Goal: Task Accomplishment & Management: Use online tool/utility

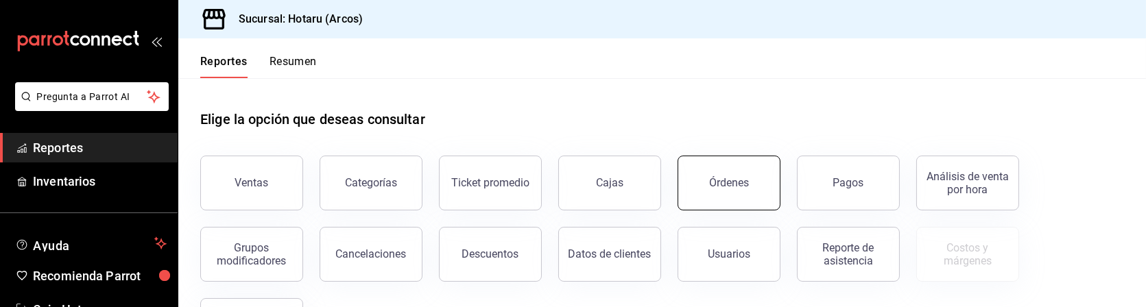
click at [753, 189] on button "Órdenes" at bounding box center [729, 183] width 103 height 55
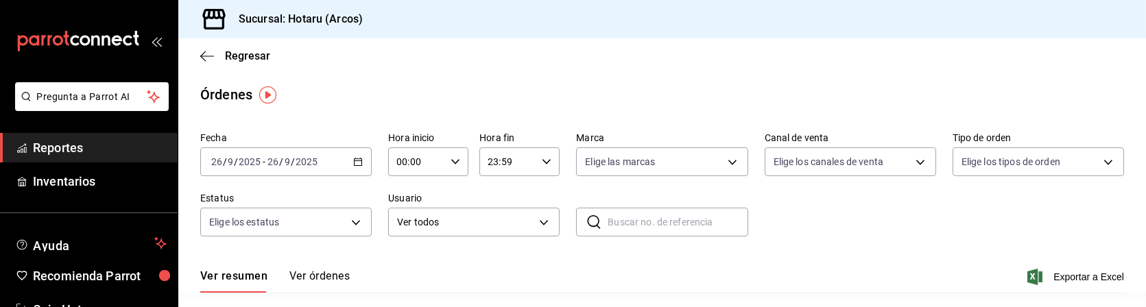
click at [71, 148] on span "Reportes" at bounding box center [100, 148] width 134 height 19
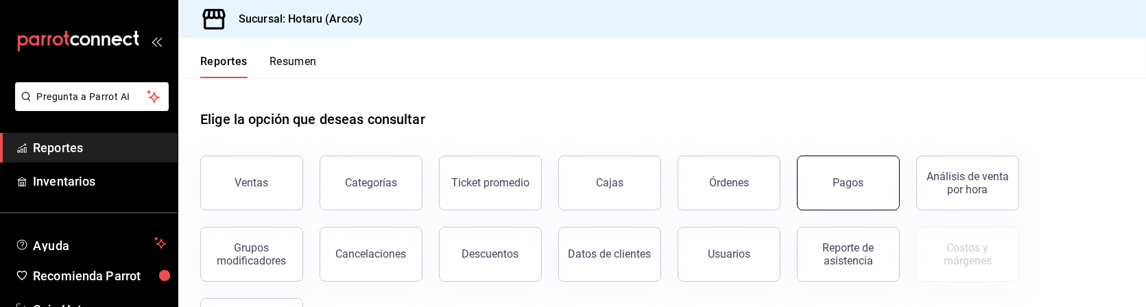
click at [868, 178] on button "Pagos" at bounding box center [848, 183] width 103 height 55
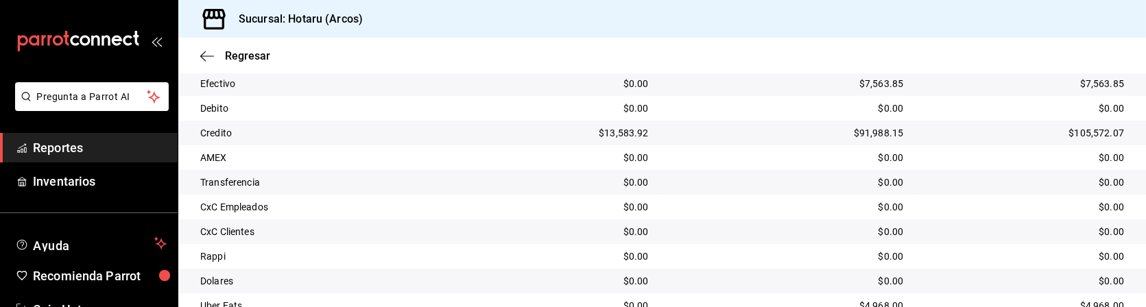
scroll to position [296, 0]
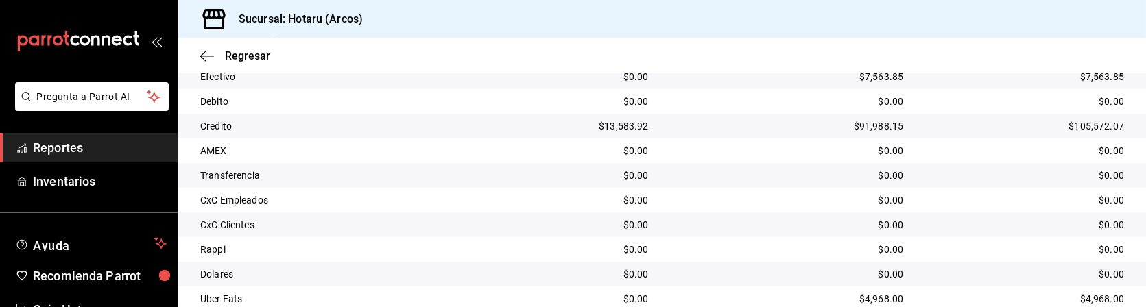
click at [773, 69] on div "Regresar" at bounding box center [662, 55] width 968 height 35
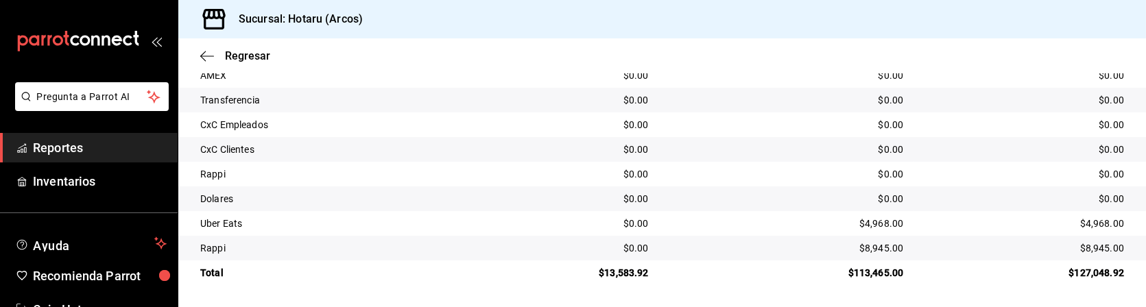
click at [424, 58] on div "Regresar" at bounding box center [662, 55] width 968 height 35
click at [709, 117] on td "$0.00" at bounding box center [787, 125] width 255 height 25
click at [545, 95] on div "$0.00" at bounding box center [565, 100] width 166 height 14
click at [751, 126] on div "$0.00" at bounding box center [787, 125] width 233 height 14
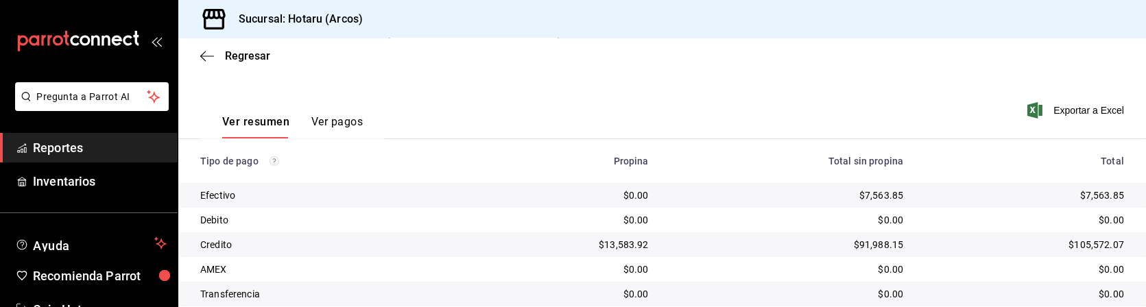
scroll to position [203, 0]
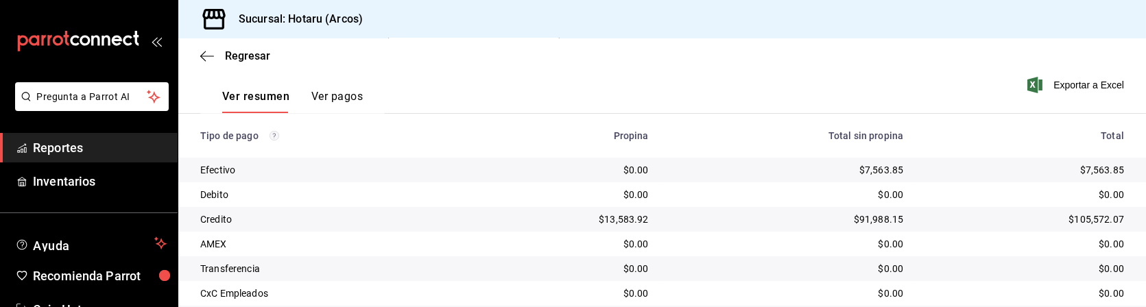
click at [99, 141] on span "Reportes" at bounding box center [100, 148] width 134 height 19
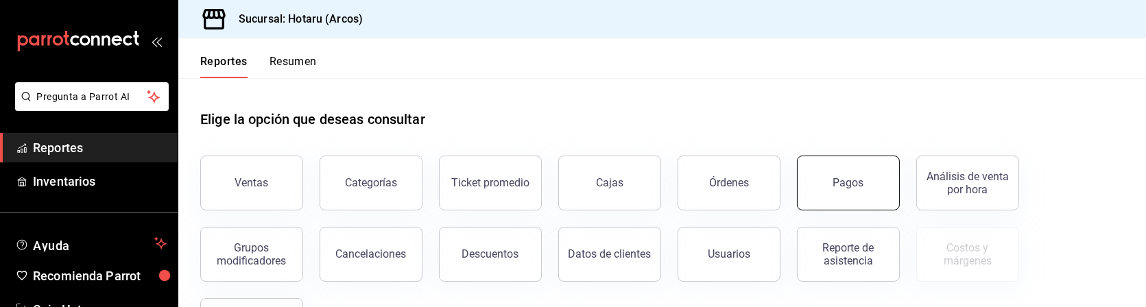
click at [856, 174] on button "Pagos" at bounding box center [848, 183] width 103 height 55
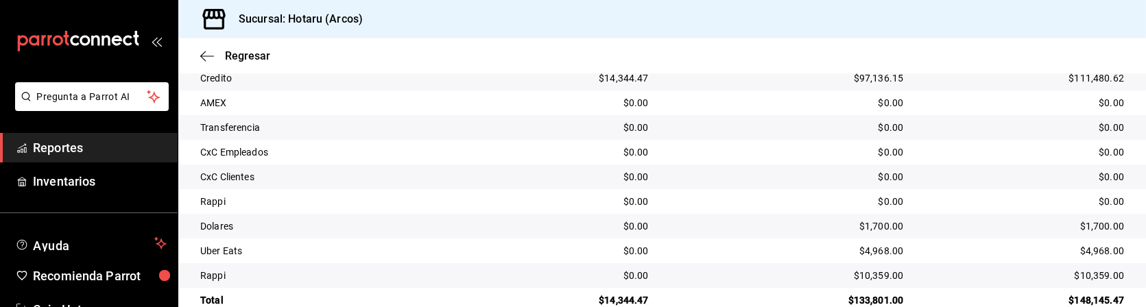
scroll to position [345, 0]
click at [416, 87] on td "Credito" at bounding box center [324, 77] width 293 height 25
click at [547, 121] on div "$0.00" at bounding box center [565, 127] width 166 height 14
click at [748, 91] on td "$0.00" at bounding box center [787, 102] width 255 height 25
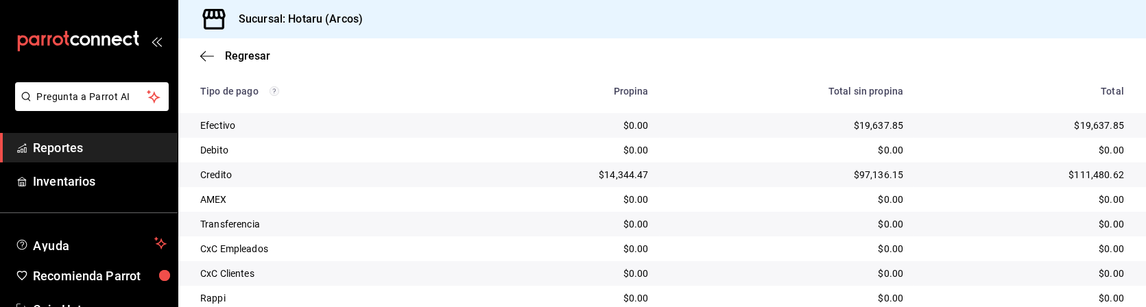
scroll to position [250, 0]
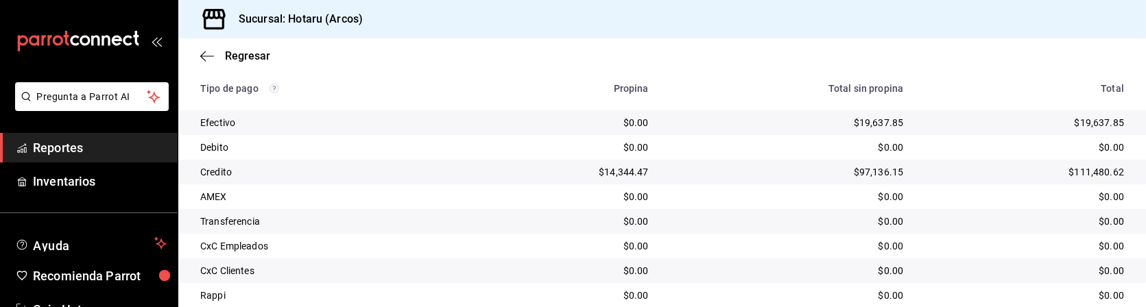
click at [492, 89] on div "Propina" at bounding box center [565, 88] width 166 height 11
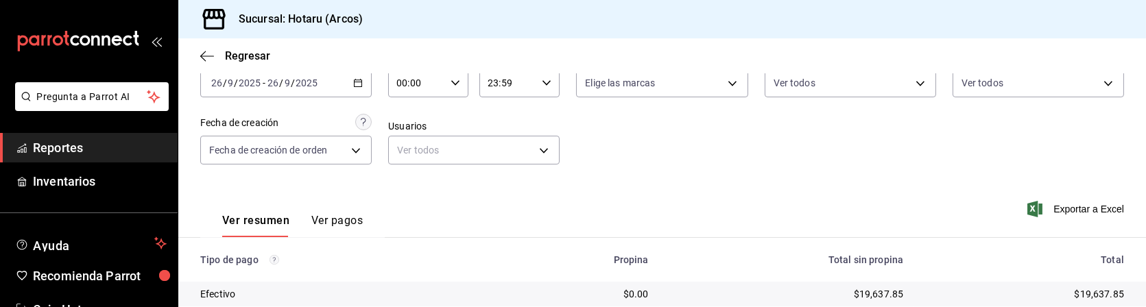
scroll to position [75, 0]
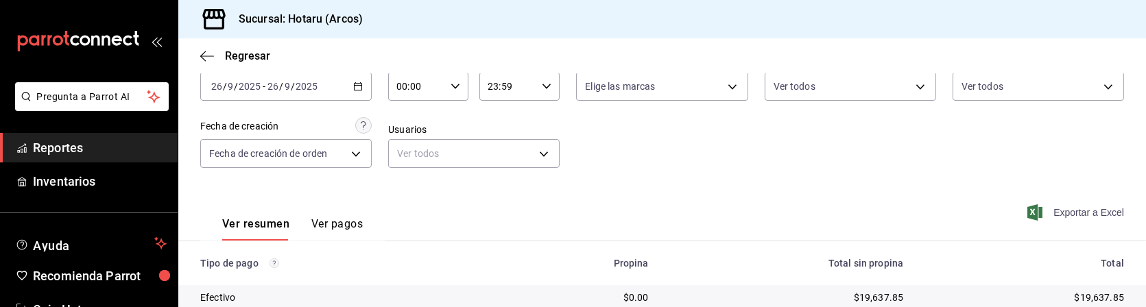
click at [1080, 217] on span "Exportar a Excel" at bounding box center [1077, 212] width 94 height 16
click at [58, 147] on span "Reportes" at bounding box center [100, 148] width 134 height 19
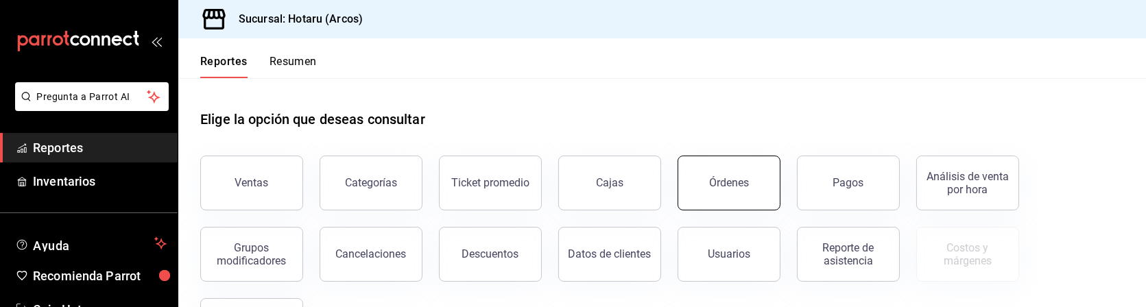
click at [733, 186] on div "Órdenes" at bounding box center [729, 182] width 40 height 13
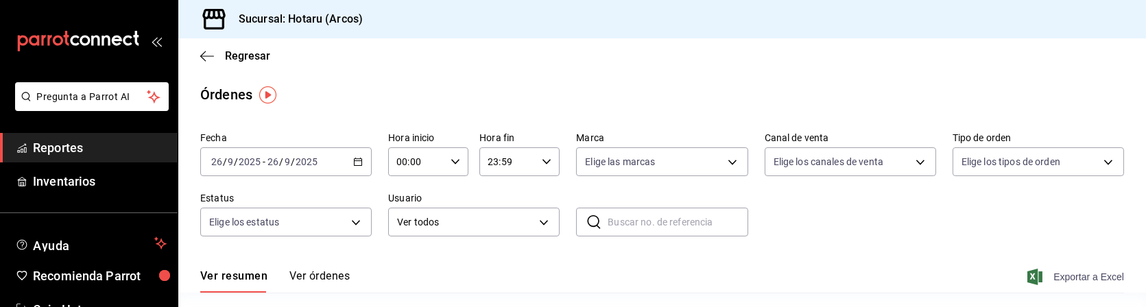
click at [1068, 279] on span "Exportar a Excel" at bounding box center [1077, 277] width 94 height 16
click at [51, 146] on span "Reportes" at bounding box center [100, 148] width 134 height 19
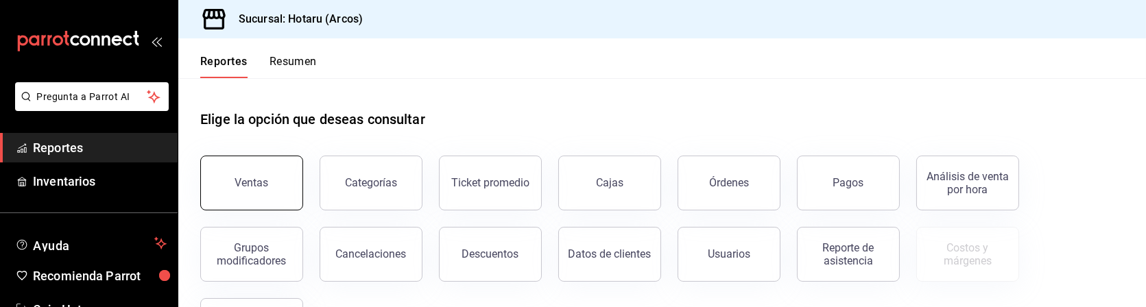
click at [268, 193] on button "Ventas" at bounding box center [251, 183] width 103 height 55
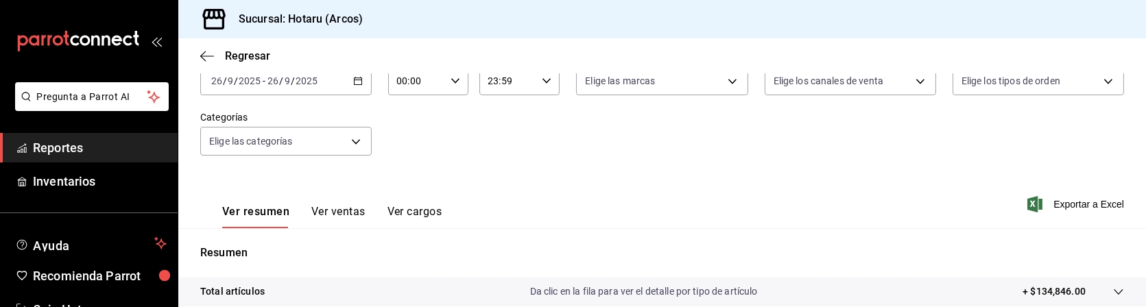
scroll to position [91, 0]
click at [1052, 209] on span "Exportar a Excel" at bounding box center [1077, 203] width 94 height 16
